Goal: Task Accomplishment & Management: Use online tool/utility

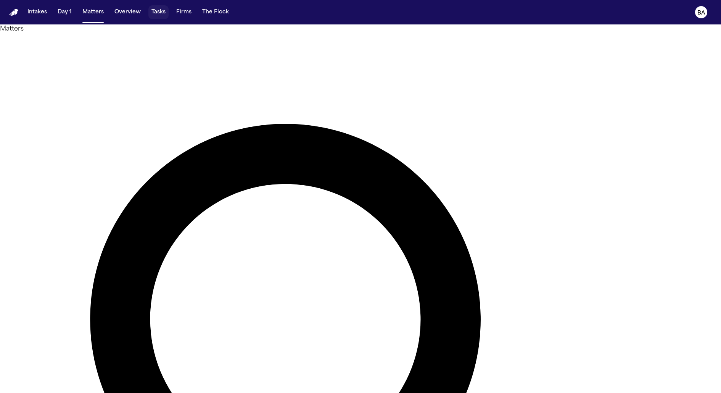
click at [159, 11] on button "Tasks" at bounding box center [158, 12] width 20 height 14
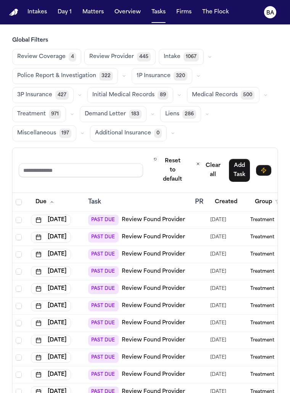
click at [194, 77] on button "button" at bounding box center [198, 75] width 9 height 9
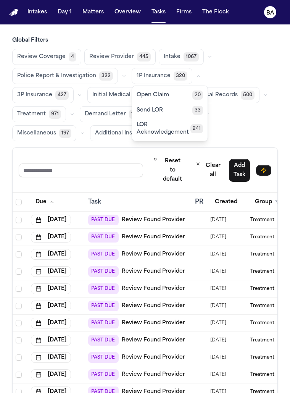
click at [174, 112] on button "Send LOR 33" at bounding box center [170, 110] width 76 height 15
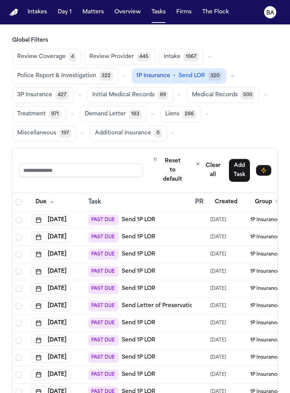
click at [230, 74] on icon "button" at bounding box center [232, 76] width 5 height 5
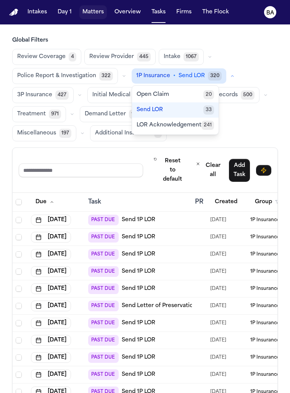
click at [96, 18] on button "Matters" at bounding box center [92, 12] width 27 height 14
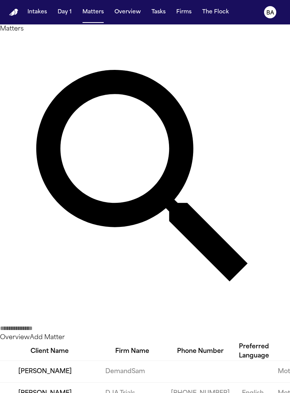
click at [61, 324] on input "text" at bounding box center [30, 328] width 61 height 9
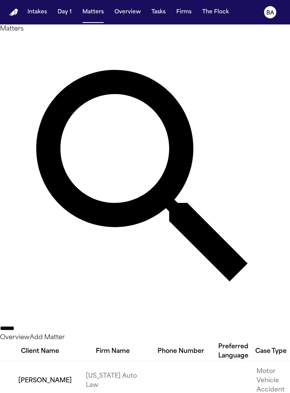
type input "******"
click at [35, 361] on td "[PERSON_NAME]" at bounding box center [40, 381] width 80 height 40
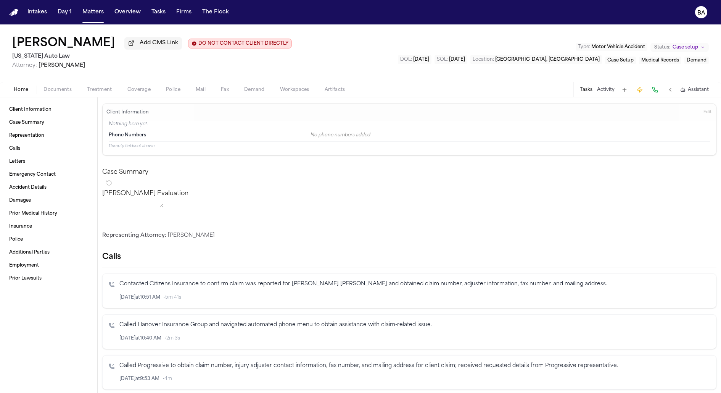
click at [132, 93] on span "Coverage" at bounding box center [138, 90] width 23 height 6
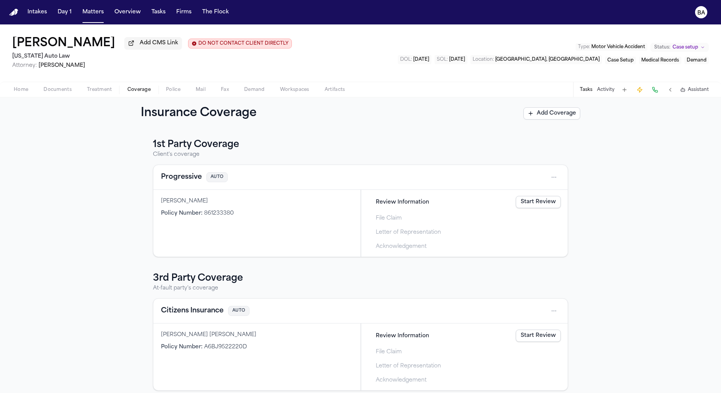
click at [395, 202] on link "Start Review" at bounding box center [538, 202] width 45 height 12
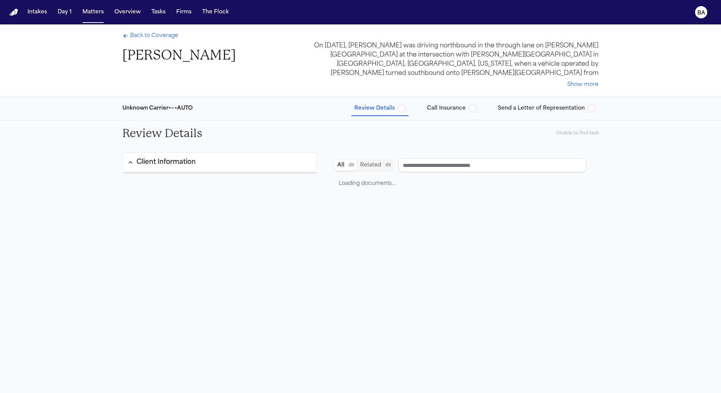
type input "**********"
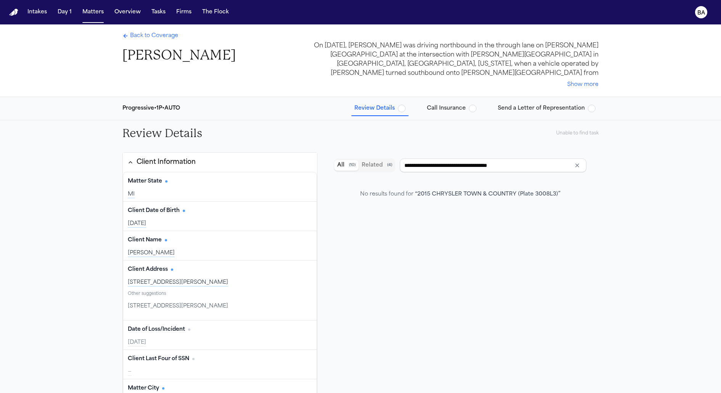
click at [395, 111] on span "Call Insurance" at bounding box center [446, 109] width 39 height 8
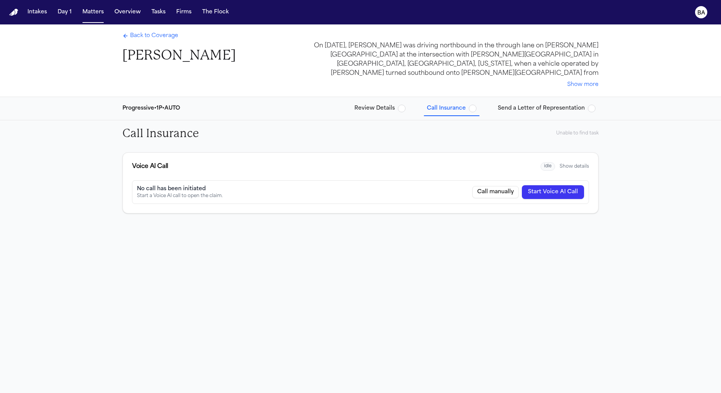
click at [395, 166] on button "Show details" at bounding box center [574, 166] width 29 height 6
click at [395, 166] on button "Hide details" at bounding box center [576, 166] width 27 height 6
